Goal: Use online tool/utility: Utilize a website feature to perform a specific function

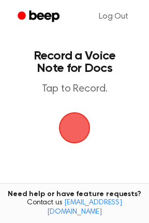
click at [72, 117] on span "button" at bounding box center [75, 128] width 32 height 32
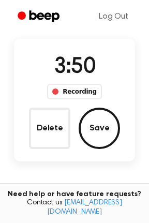
scroll to position [61, 0]
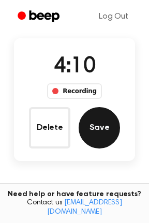
click at [100, 121] on button "Save" at bounding box center [99, 127] width 41 height 41
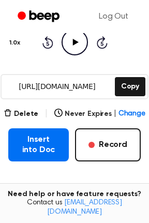
scroll to position [123, 0]
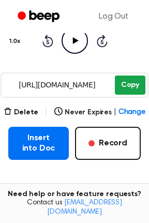
click at [128, 85] on button "Copy" at bounding box center [130, 84] width 30 height 19
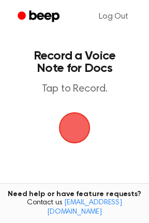
click at [70, 120] on span "button" at bounding box center [74, 127] width 37 height 37
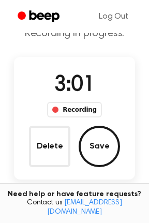
scroll to position [44, 0]
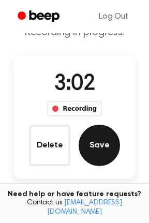
click at [98, 152] on button "Save" at bounding box center [99, 144] width 41 height 41
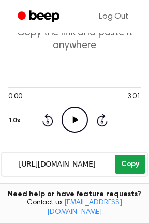
click at [134, 167] on button "Copy" at bounding box center [130, 163] width 30 height 19
